Goal: Information Seeking & Learning: Understand process/instructions

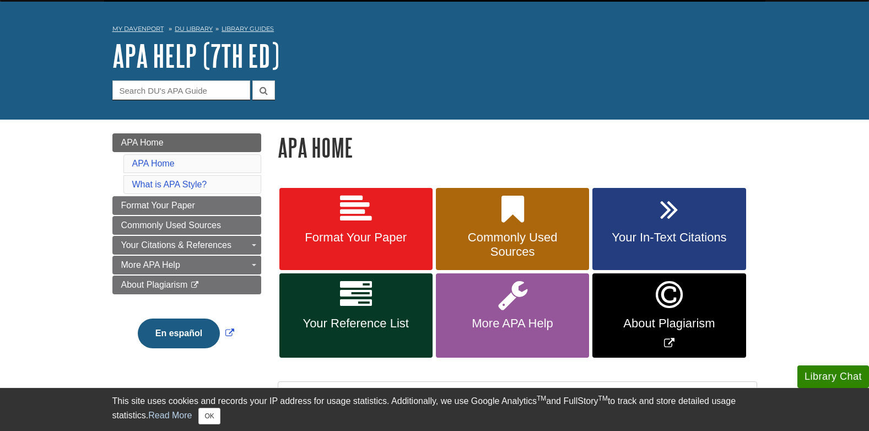
scroll to position [44, 0]
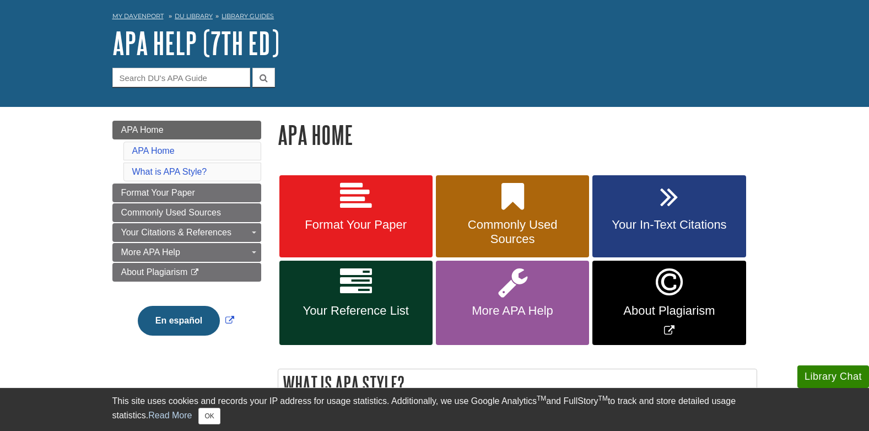
click at [867, 420] on aside "Library Chat This site uses cookies and records your IP address for usage stati…" at bounding box center [434, 409] width 869 height 44
click at [198, 174] on link "What is APA Style?" at bounding box center [169, 171] width 75 height 9
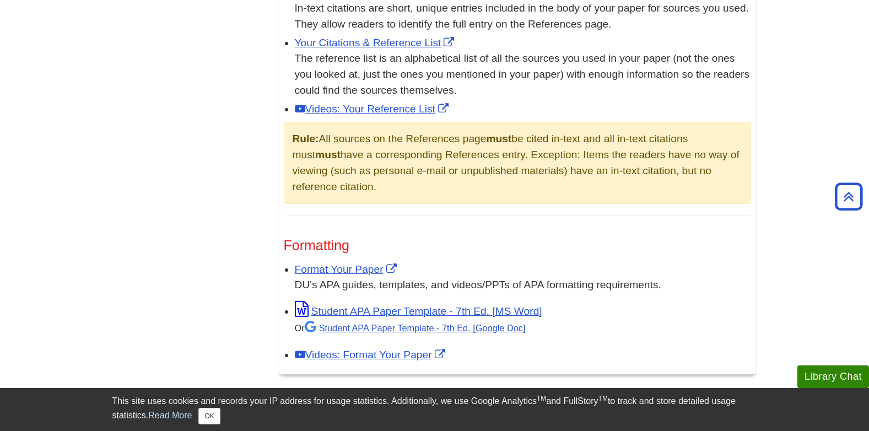
scroll to position [900, 0]
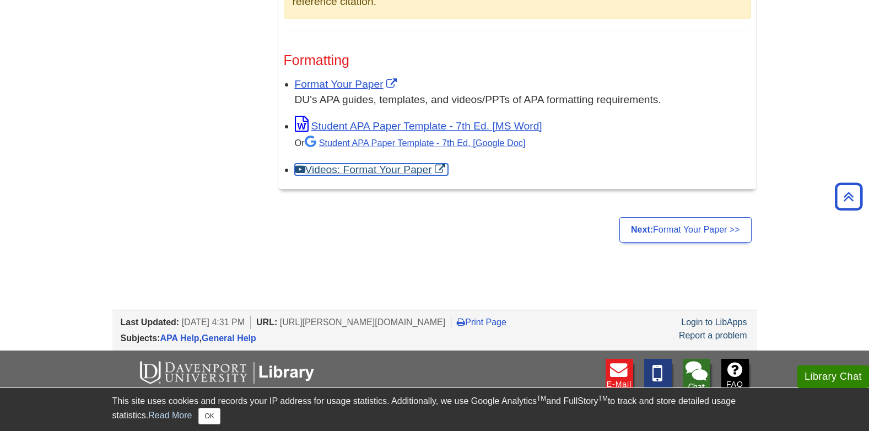
click at [374, 169] on link "Videos: Format Your Paper" at bounding box center [371, 170] width 153 height 12
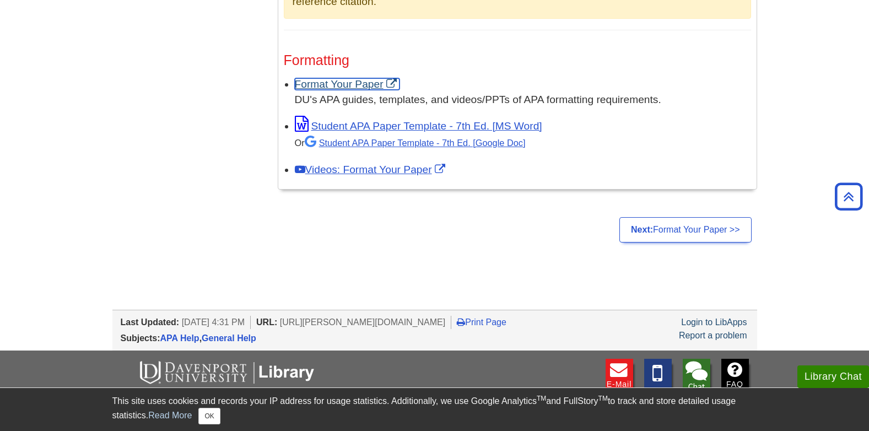
click at [348, 80] on link "Format Your Paper" at bounding box center [347, 84] width 105 height 12
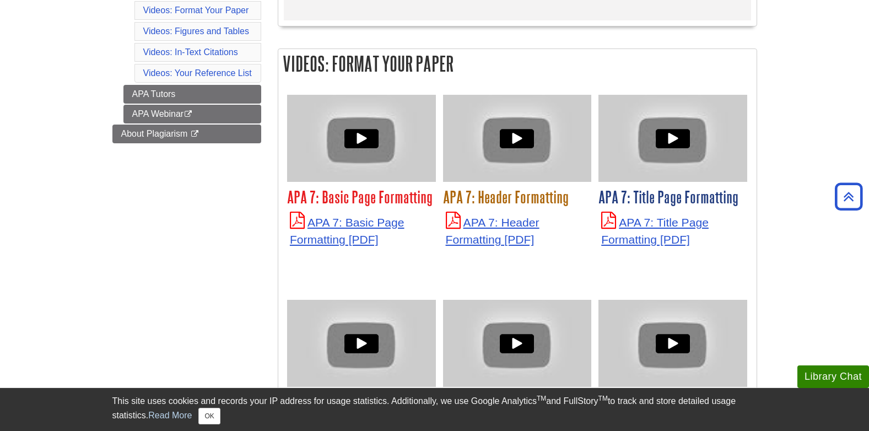
scroll to position [419, 0]
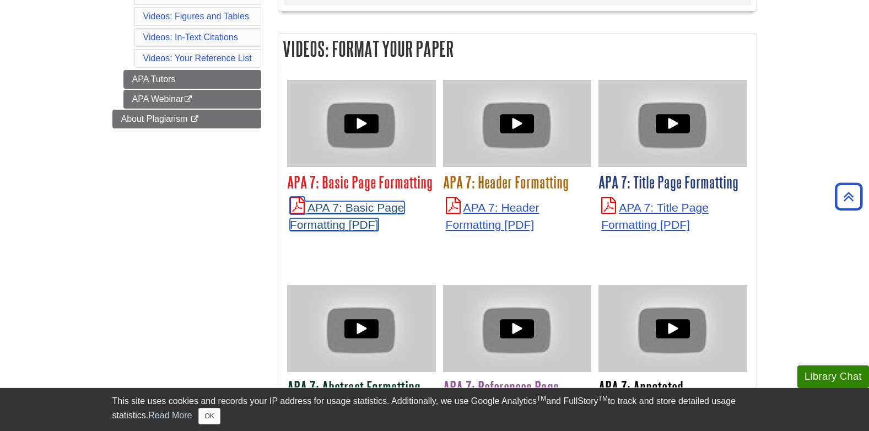
click at [365, 207] on link "APA 7: Basic Page Formatting" at bounding box center [347, 216] width 115 height 30
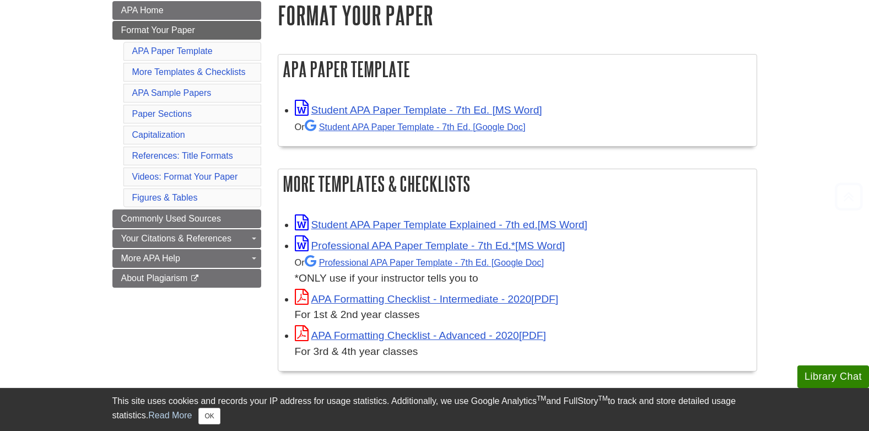
scroll to position [165, 0]
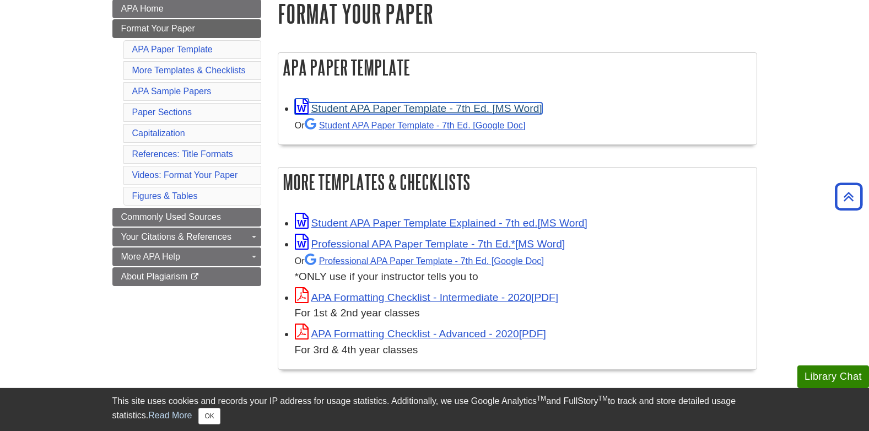
click at [480, 105] on link "Student APA Paper Template - 7th Ed. [MS Word]" at bounding box center [418, 109] width 247 height 12
